Goal: Task Accomplishment & Management: Manage account settings

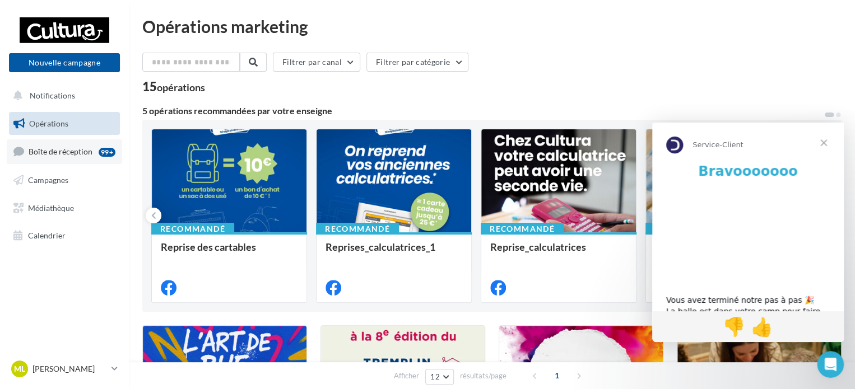
click at [63, 152] on span "Boîte de réception" at bounding box center [61, 152] width 64 height 10
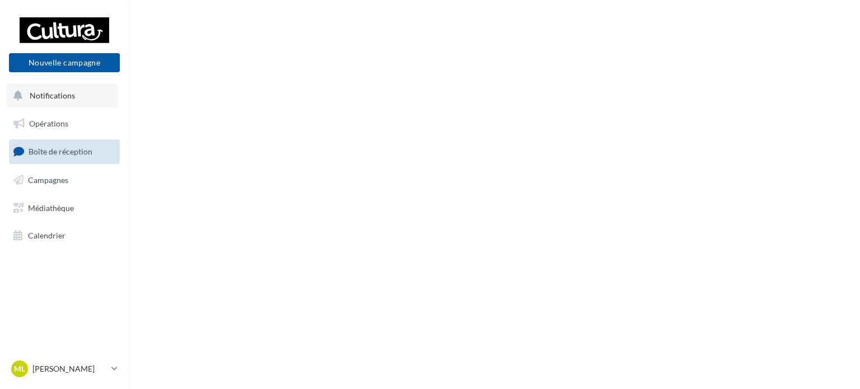
click at [63, 97] on span "Notifications" at bounding box center [52, 96] width 45 height 10
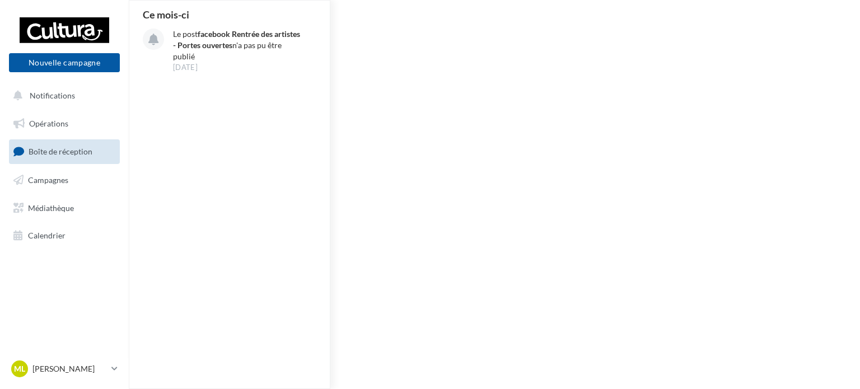
click at [76, 154] on span "Boîte de réception" at bounding box center [61, 152] width 64 height 10
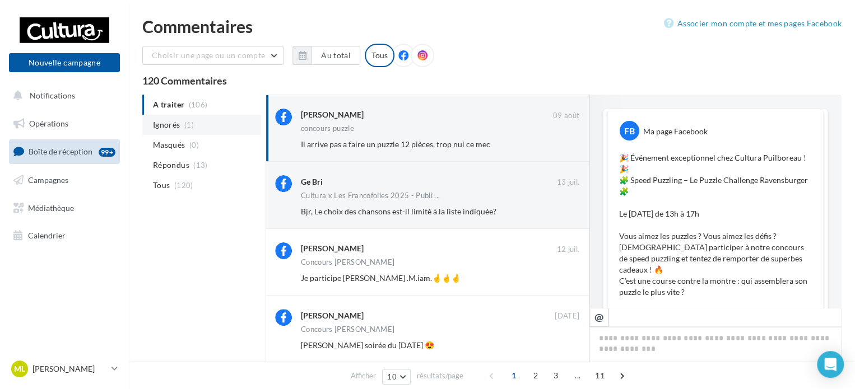
click at [171, 125] on span "Ignorés" at bounding box center [166, 124] width 27 height 11
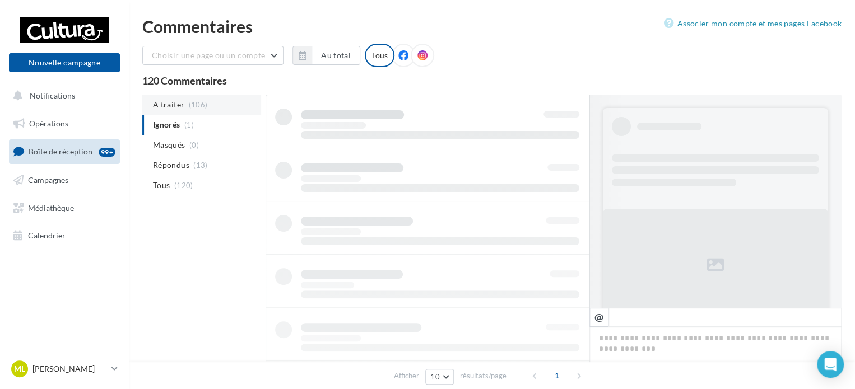
click at [175, 102] on span "A traiter" at bounding box center [168, 104] width 31 height 11
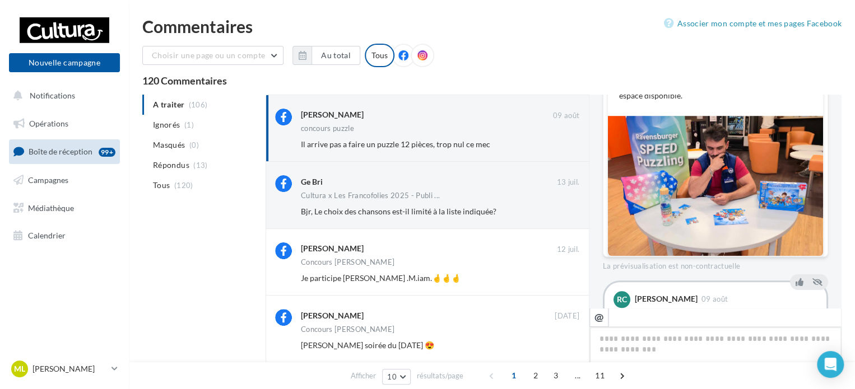
scroll to position [367, 0]
